Goal: Check status: Check status

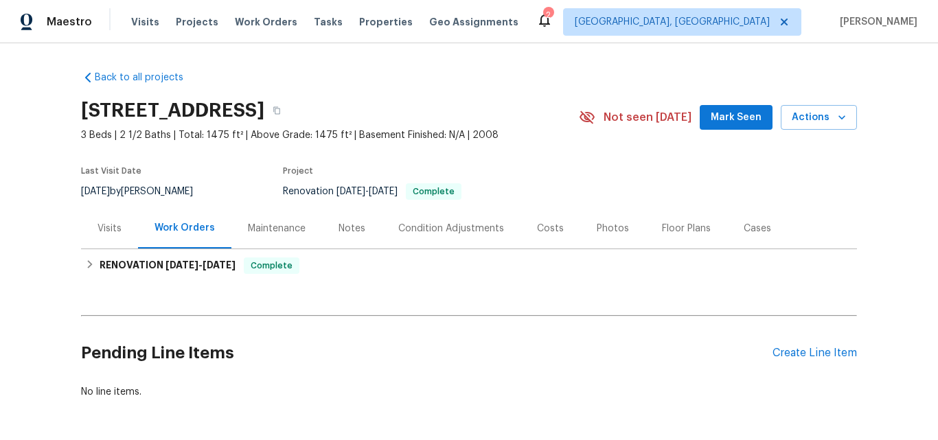
scroll to position [62, 0]
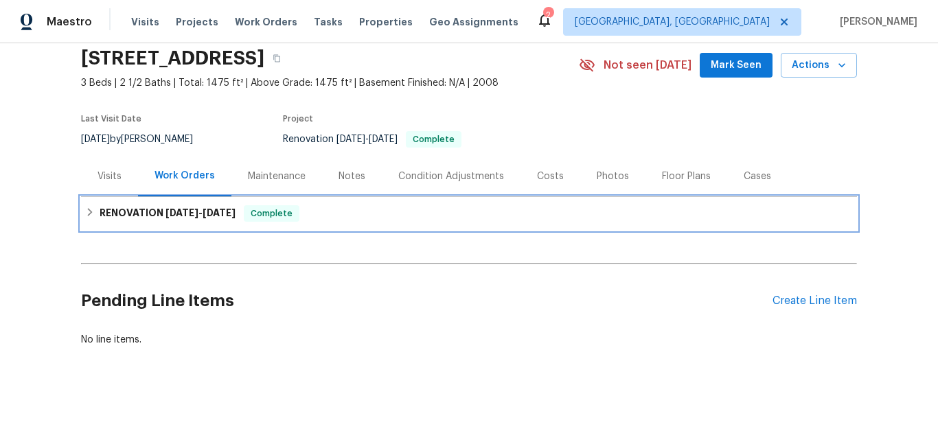
click at [130, 205] on h6 "RENOVATION [DATE] - [DATE]" at bounding box center [168, 213] width 136 height 16
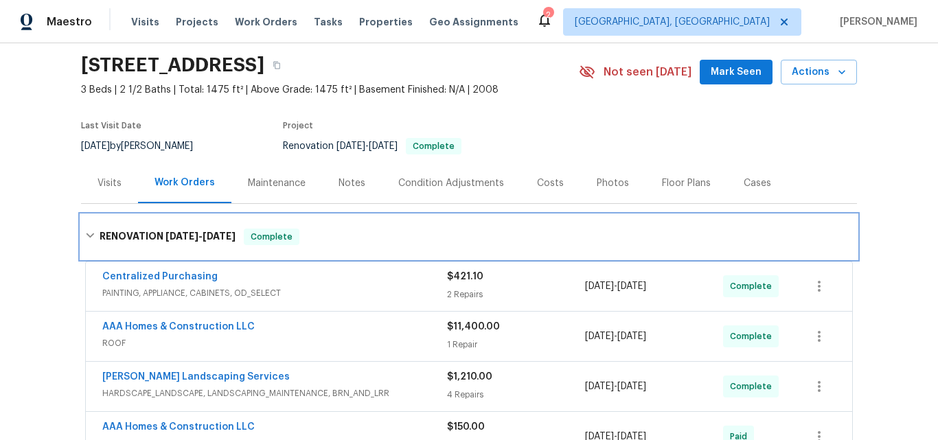
scroll to position [69, 0]
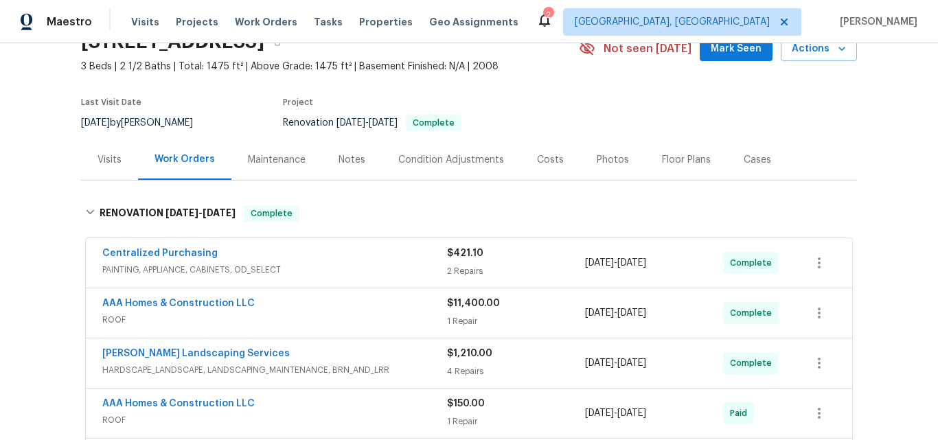
click at [105, 165] on div "Visits" at bounding box center [110, 160] width 24 height 14
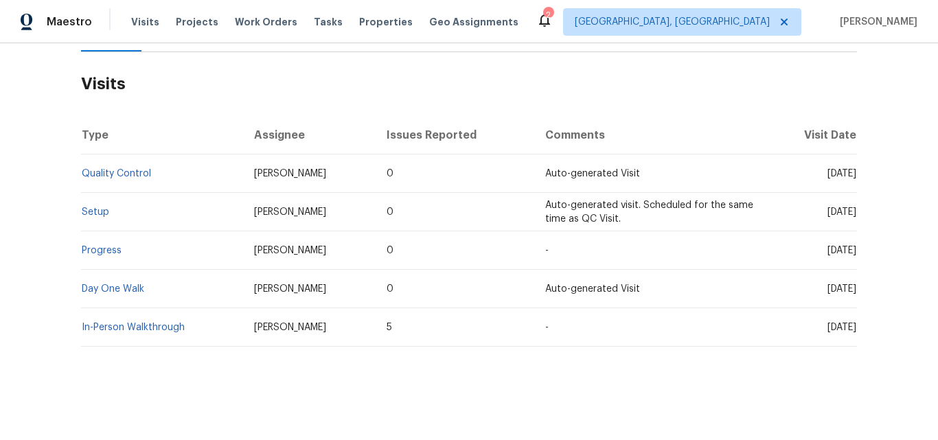
scroll to position [206, 0]
click at [92, 207] on link "Setup" at bounding box center [95, 212] width 27 height 10
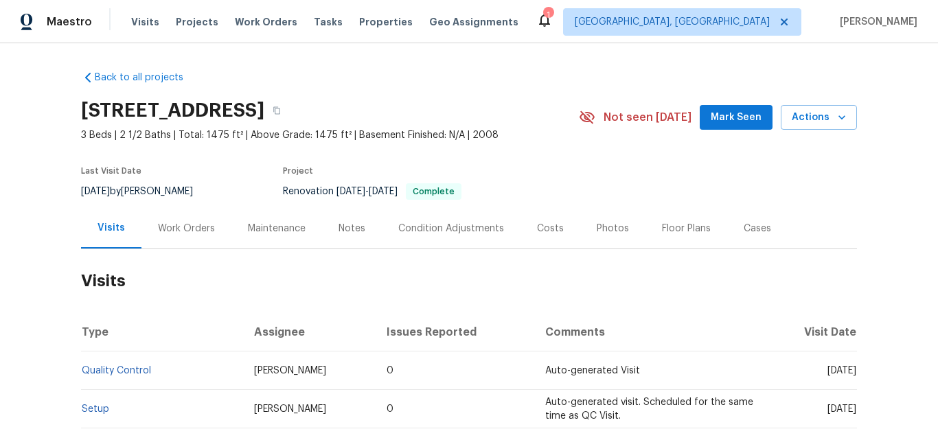
click at [183, 231] on div "Work Orders" at bounding box center [186, 229] width 57 height 14
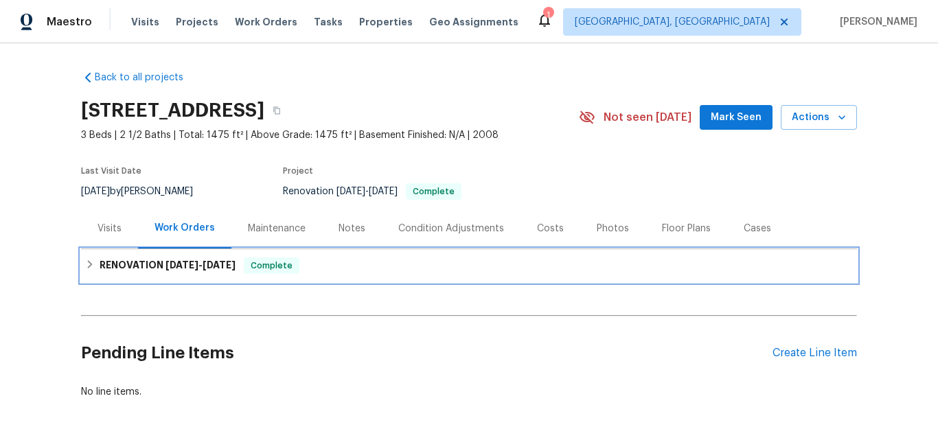
click at [138, 254] on div "RENOVATION [DATE] - [DATE] Complete" at bounding box center [469, 265] width 776 height 33
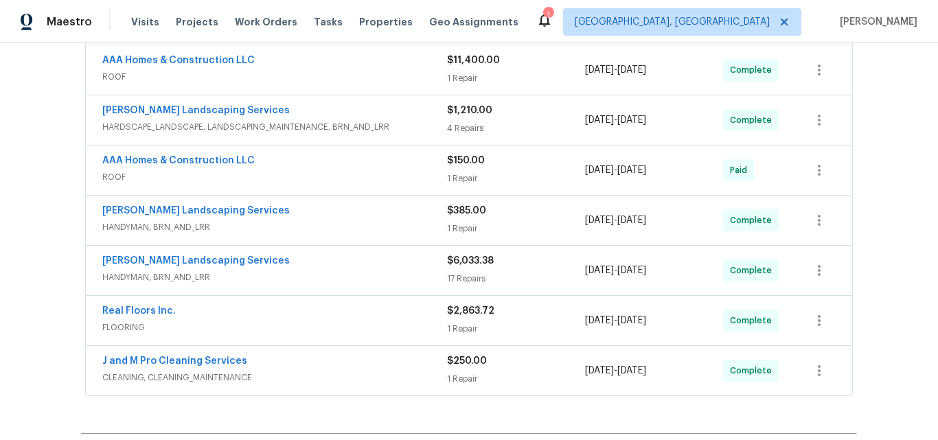
scroll to position [343, 0]
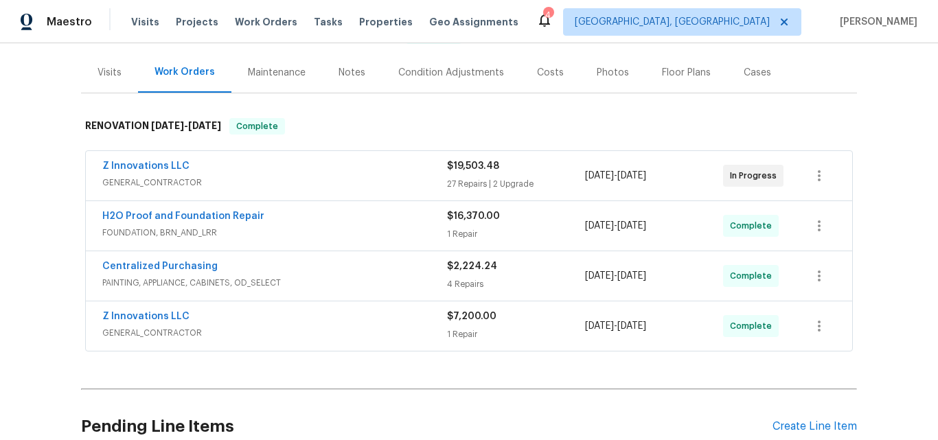
scroll to position [154, 0]
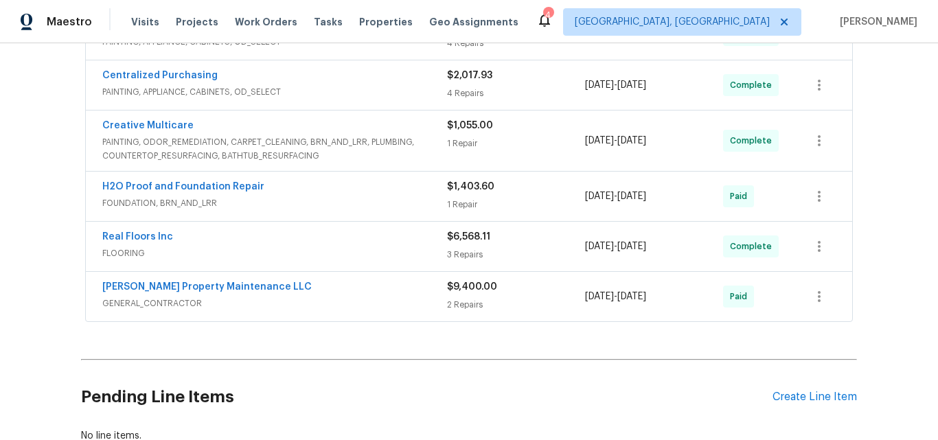
scroll to position [565, 0]
